Goal: Task Accomplishment & Management: Manage account settings

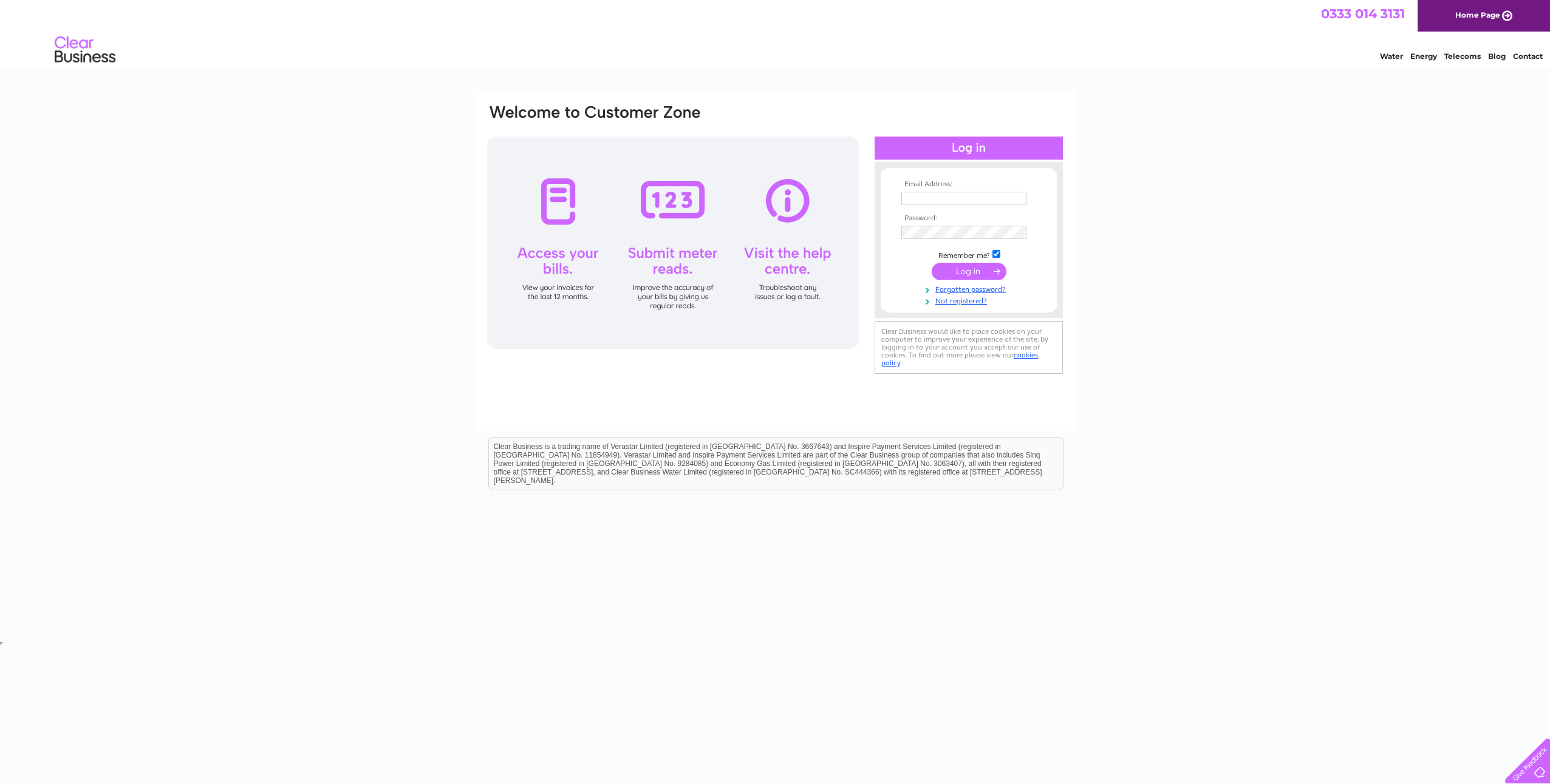
type input "theuniformshop@hotmail.co.uk"
click at [973, 270] on input "submit" at bounding box center [969, 271] width 75 height 17
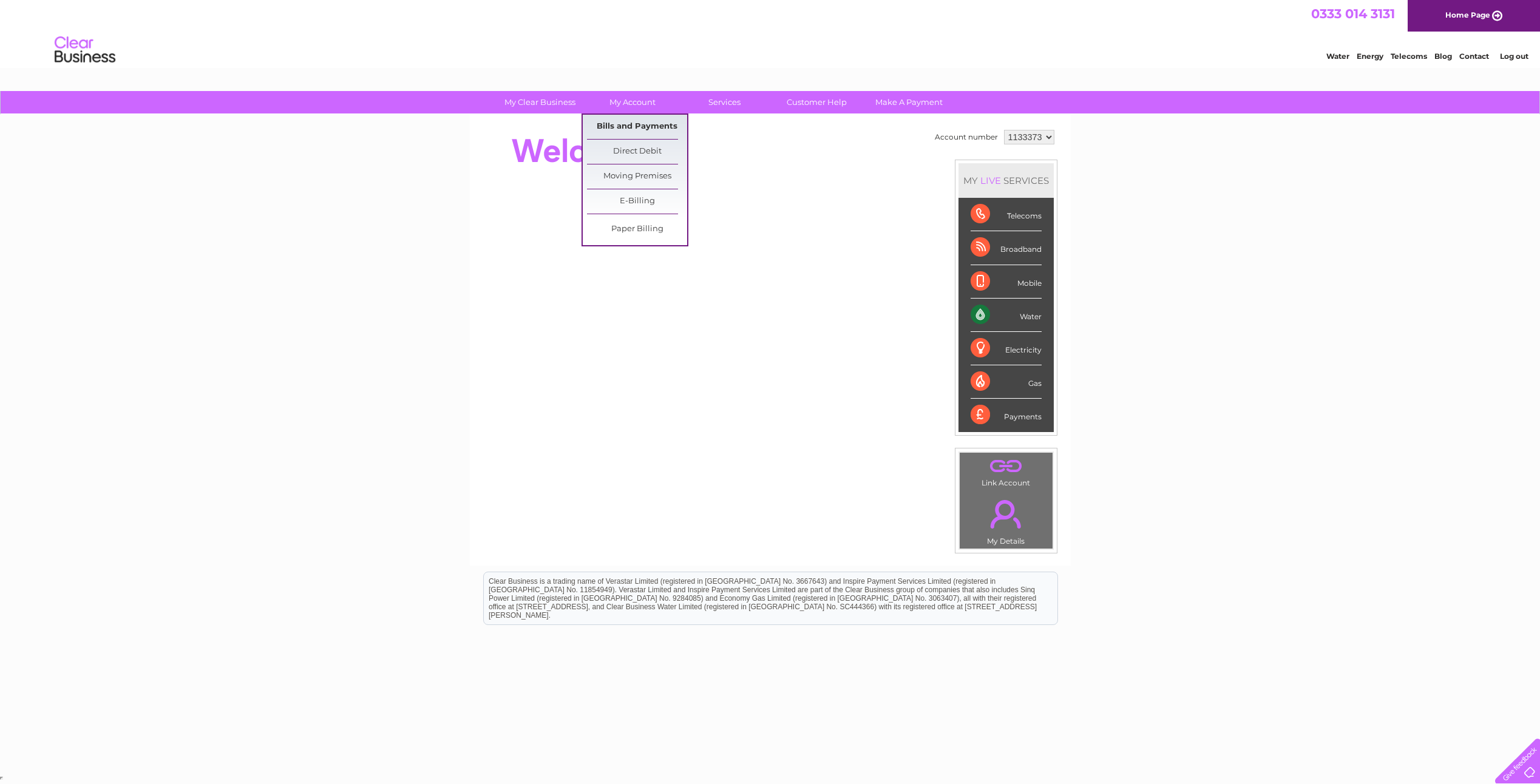
click at [635, 129] on link "Bills and Payments" at bounding box center [637, 127] width 100 height 24
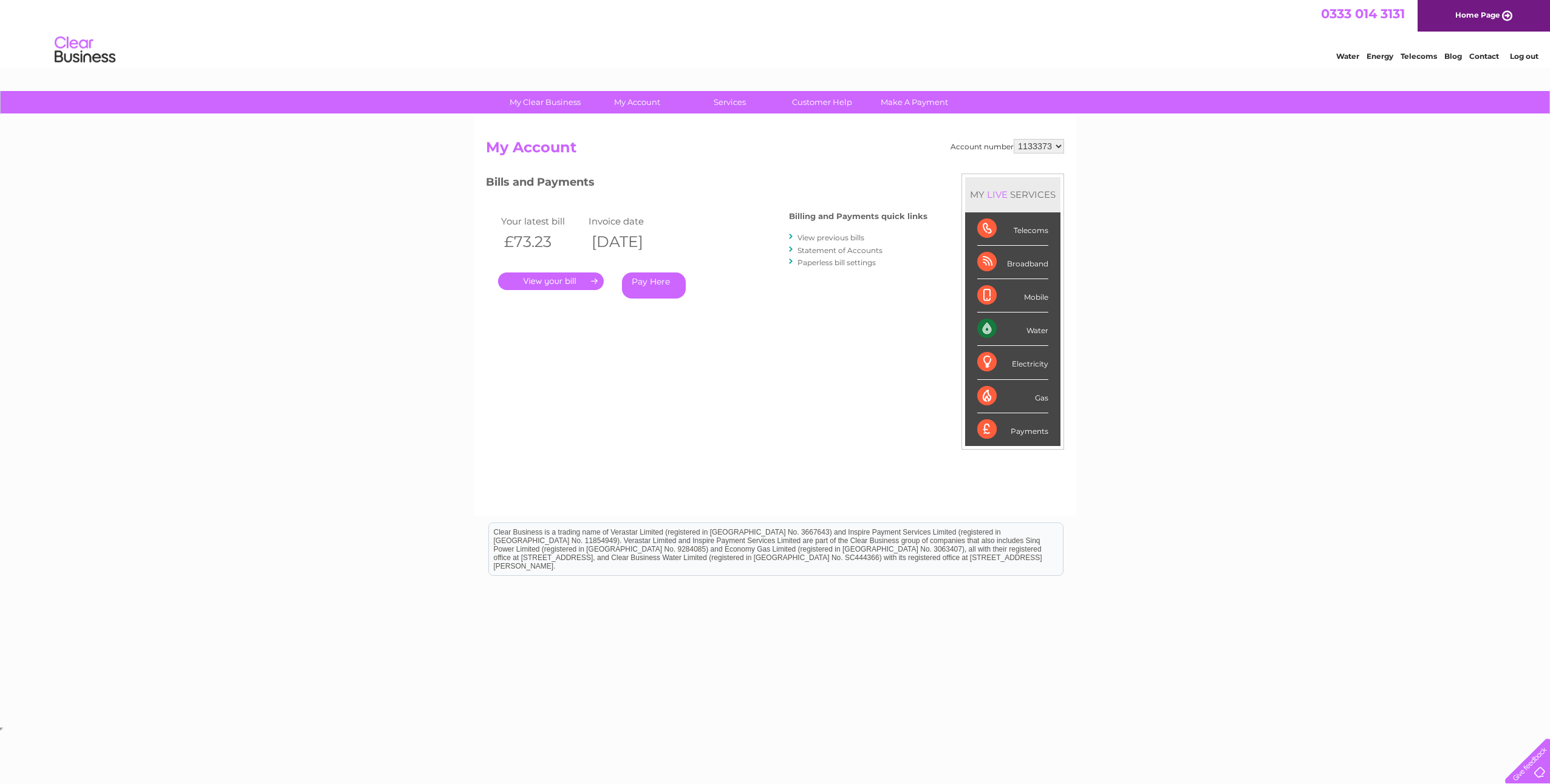
click at [557, 282] on link "." at bounding box center [550, 282] width 105 height 18
